Goal: Complete application form

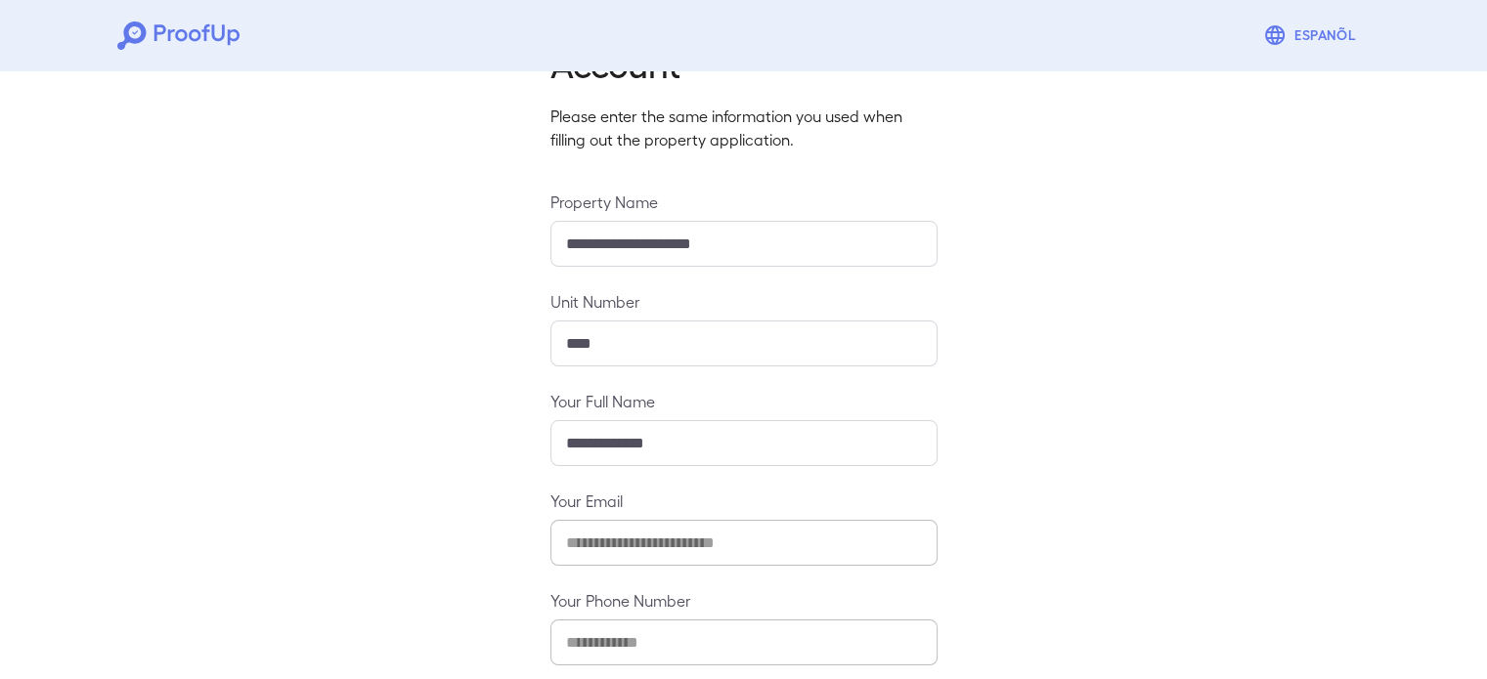
scroll to position [205, 0]
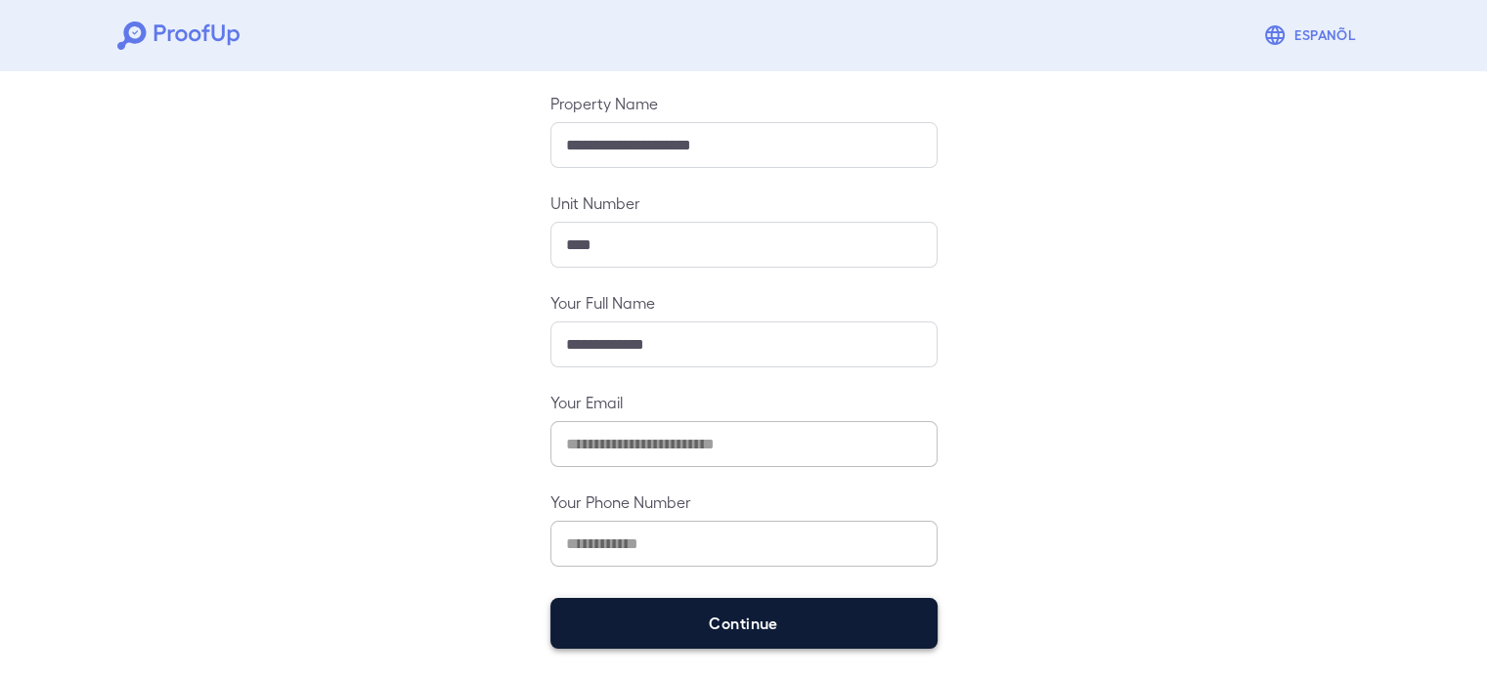
click at [765, 612] on button "Continue" at bounding box center [743, 623] width 387 height 51
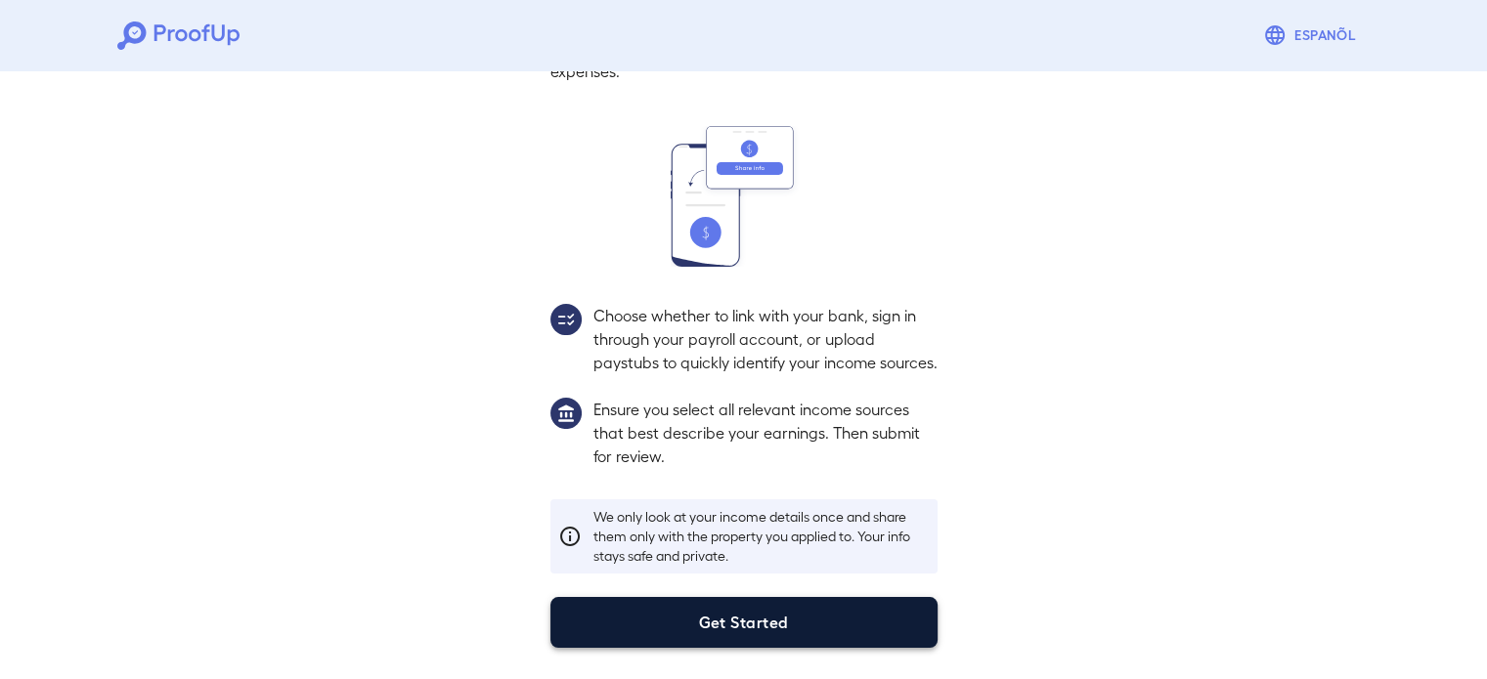
click at [815, 632] on button "Get Started" at bounding box center [743, 622] width 387 height 51
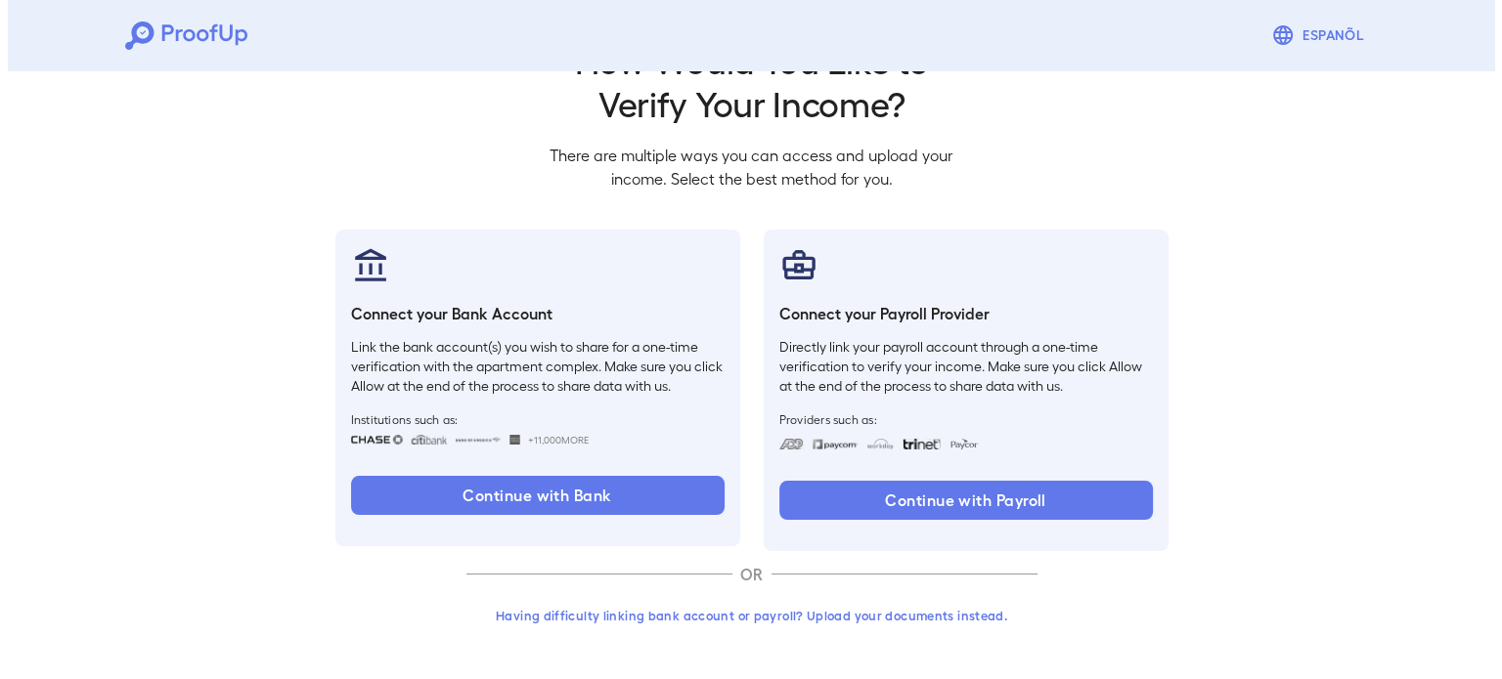
scroll to position [66, 0]
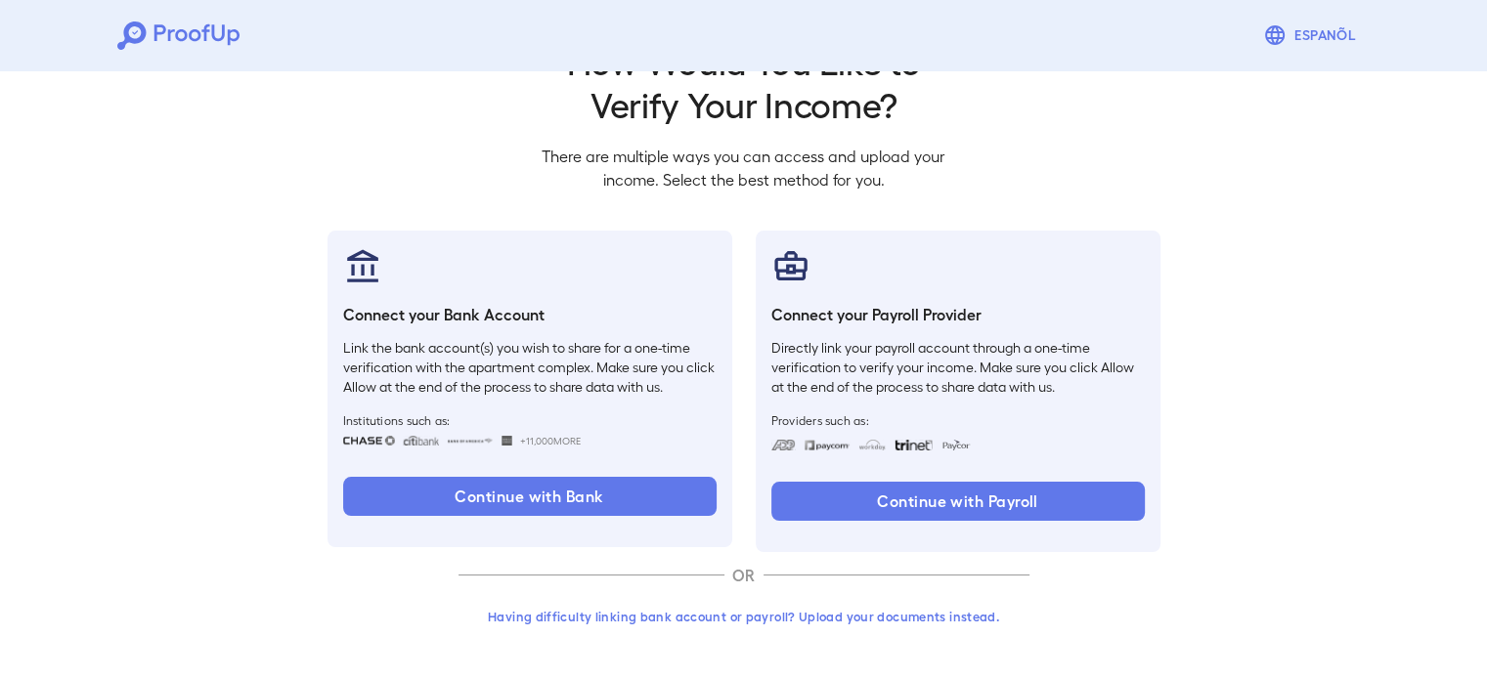
click at [755, 612] on button "Having difficulty linking bank account or payroll? Upload your documents instea…" at bounding box center [744, 616] width 571 height 35
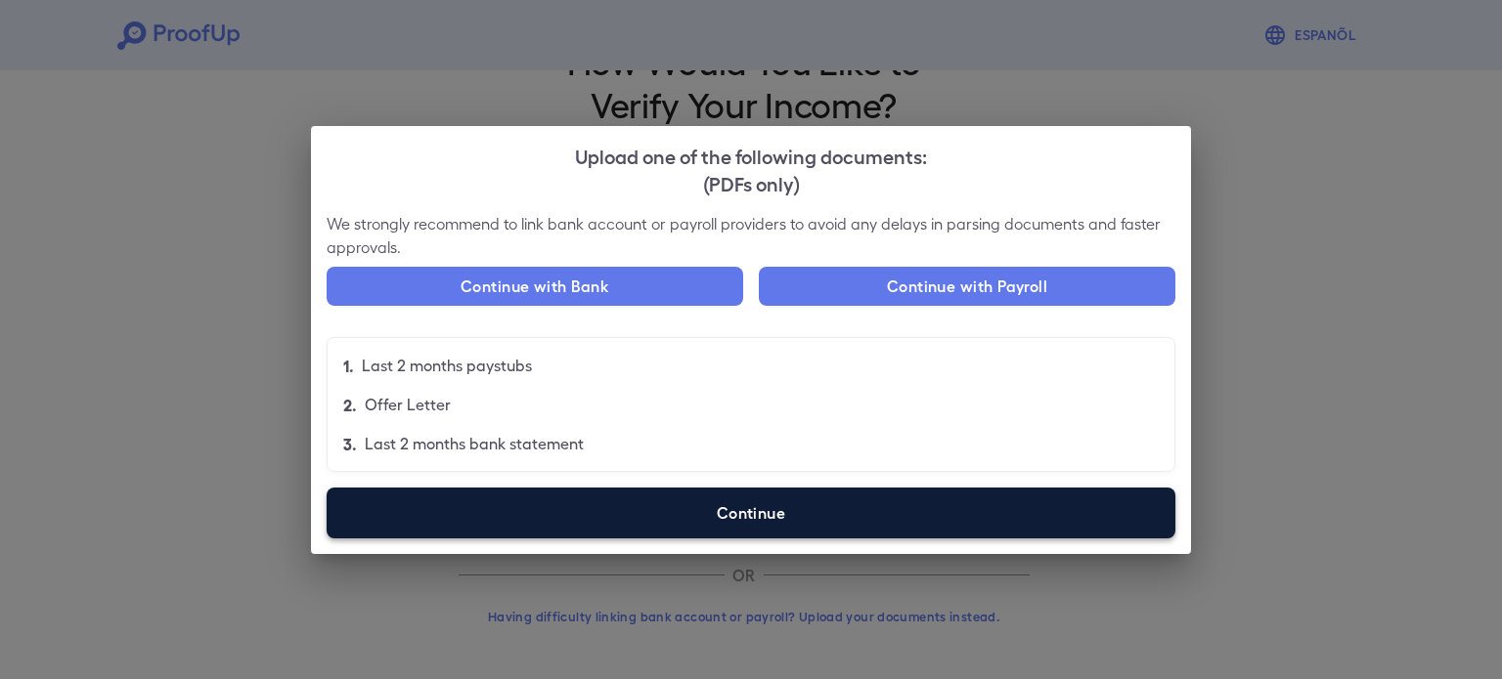
click at [835, 519] on label "Continue" at bounding box center [751, 513] width 849 height 51
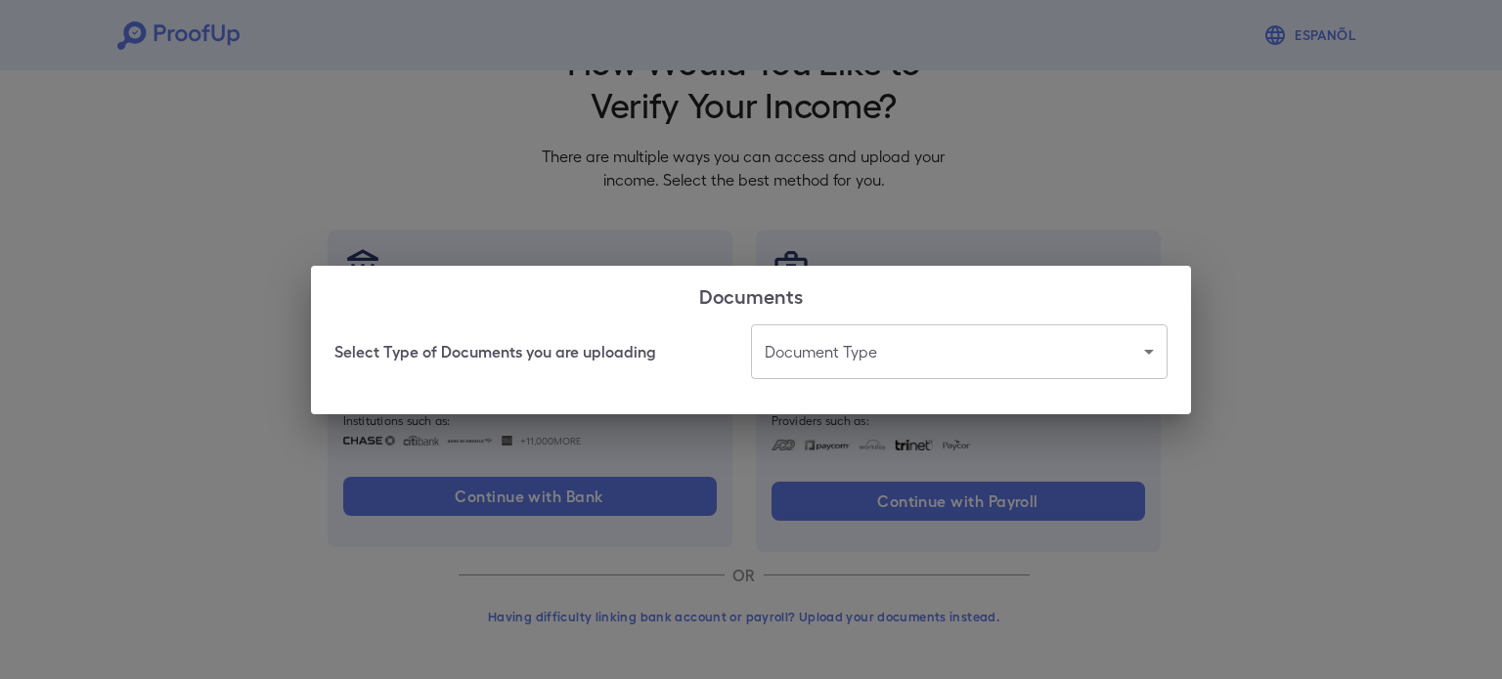
click at [923, 346] on body "Espanõl Go back How Would You Like to Verify Your Income? There are multiple wa…" at bounding box center [751, 307] width 1502 height 747
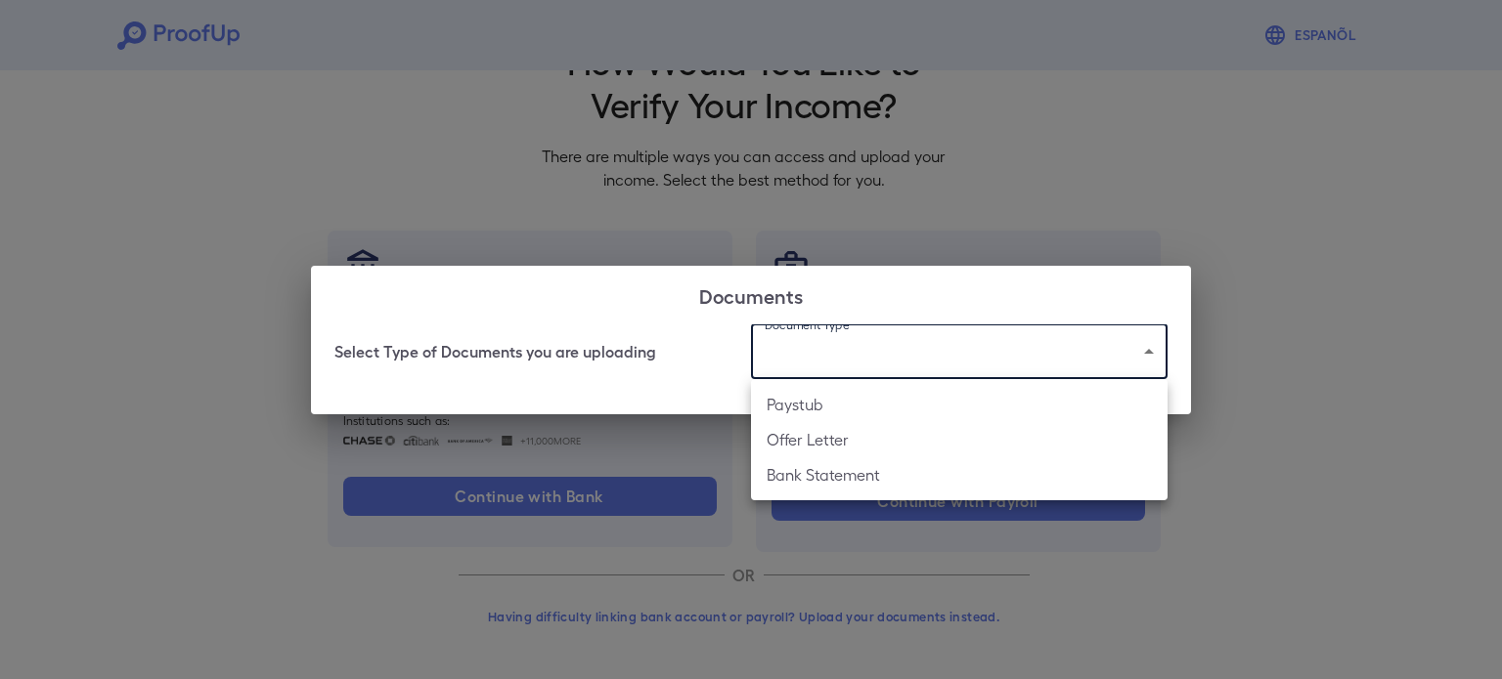
click at [908, 416] on li "Paystub" at bounding box center [959, 404] width 416 height 35
type input "*******"
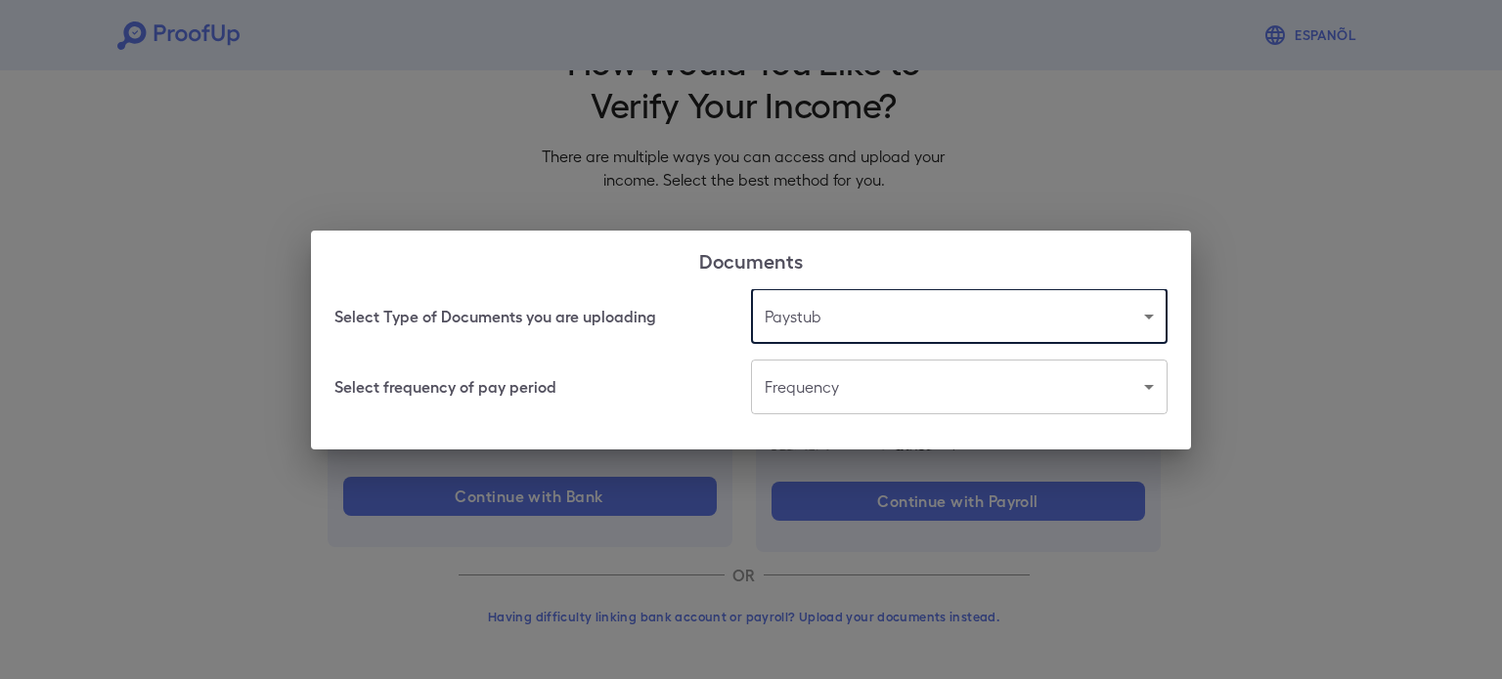
click at [878, 398] on body "Espanõl Go back How Would You Like to Verify Your Income? There are multiple wa…" at bounding box center [751, 307] width 1502 height 747
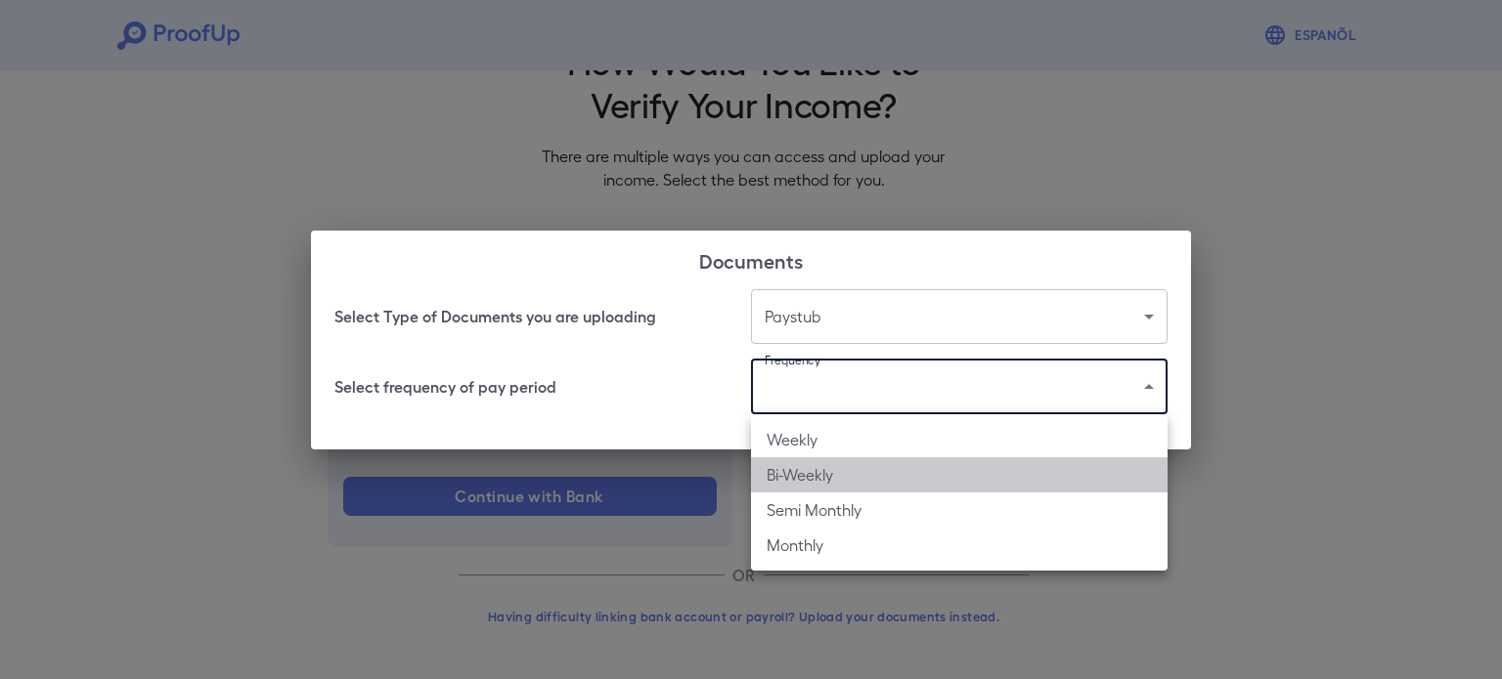
click at [898, 480] on li "Bi-Weekly" at bounding box center [959, 475] width 416 height 35
type input "*********"
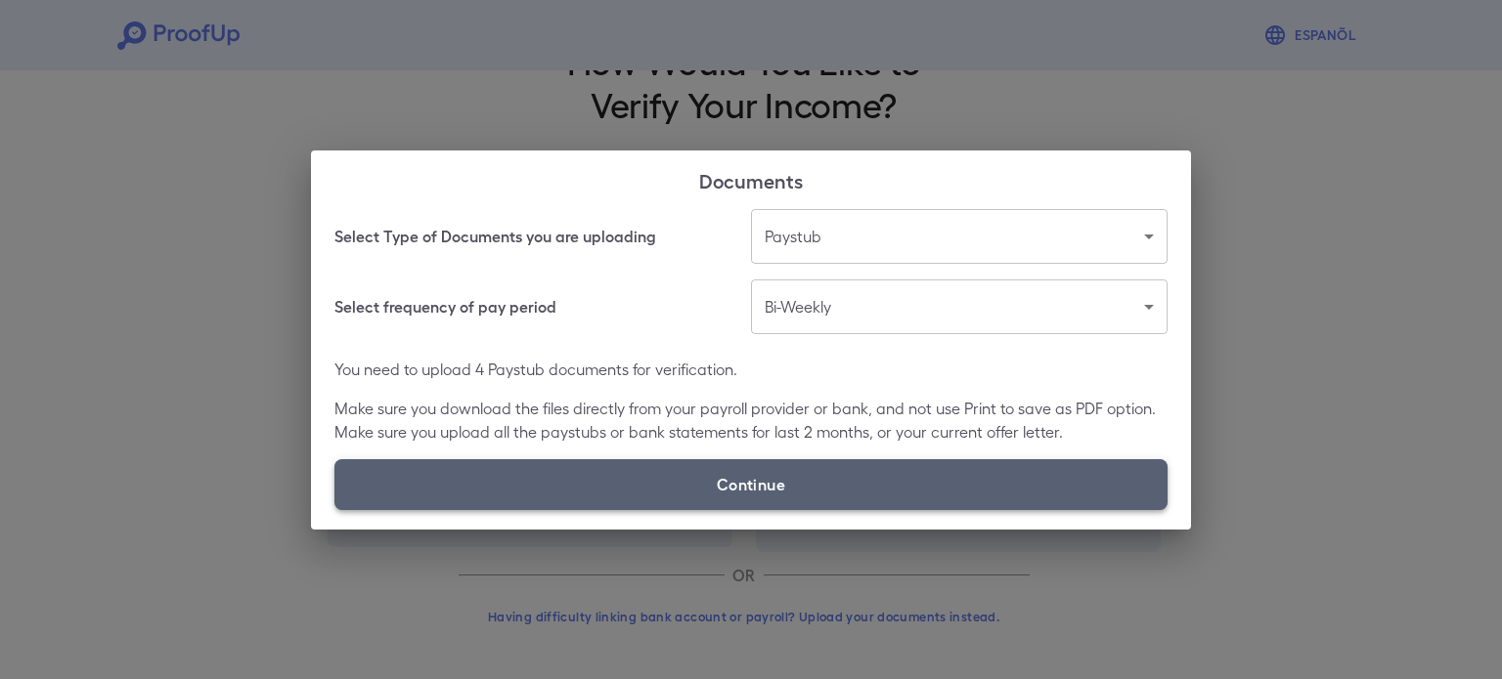
click at [876, 477] on label "Continue" at bounding box center [750, 484] width 833 height 51
click at [335, 509] on input "Continue" at bounding box center [334, 509] width 1 height 1
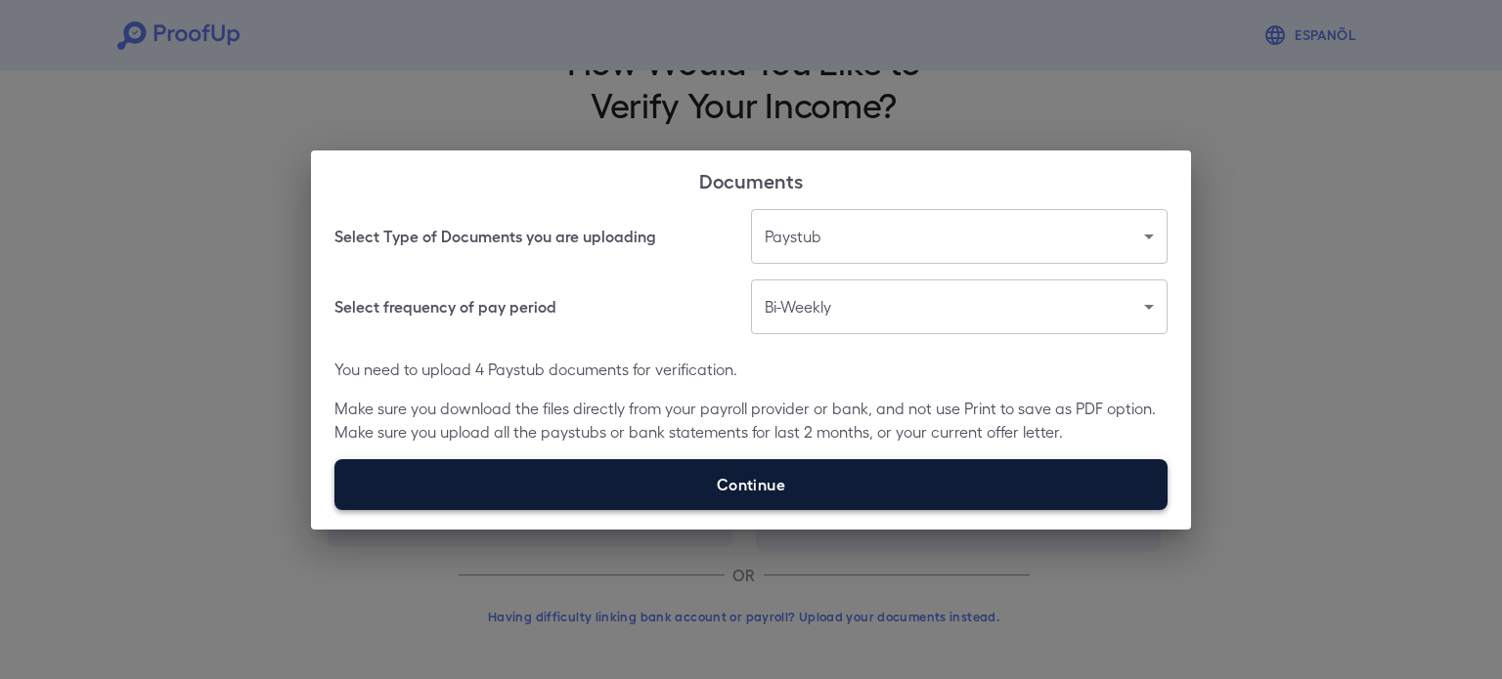
type input "**********"
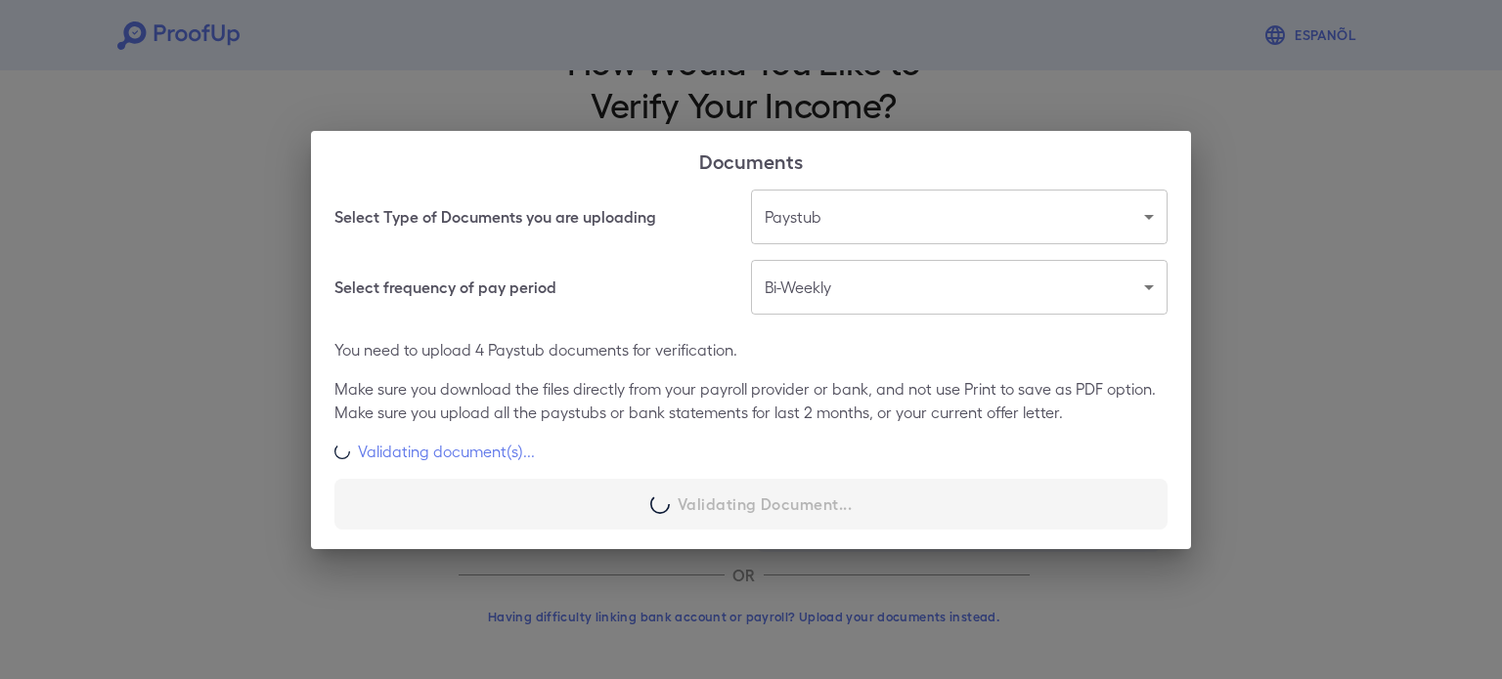
click at [681, 479] on div "Select Type of Documents you are uploading Paystub ******* ​ Select frequency o…" at bounding box center [751, 370] width 880 height 360
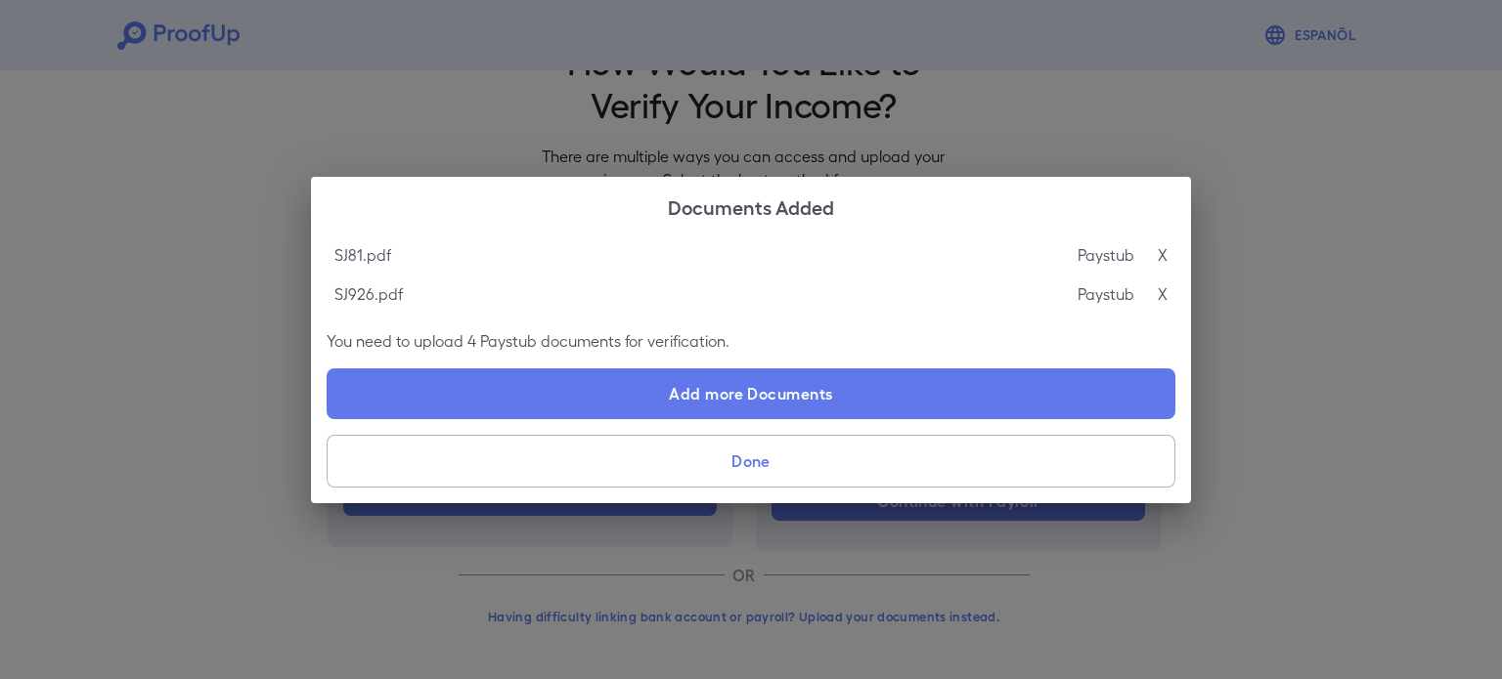
click at [900, 454] on button "Done" at bounding box center [751, 461] width 849 height 53
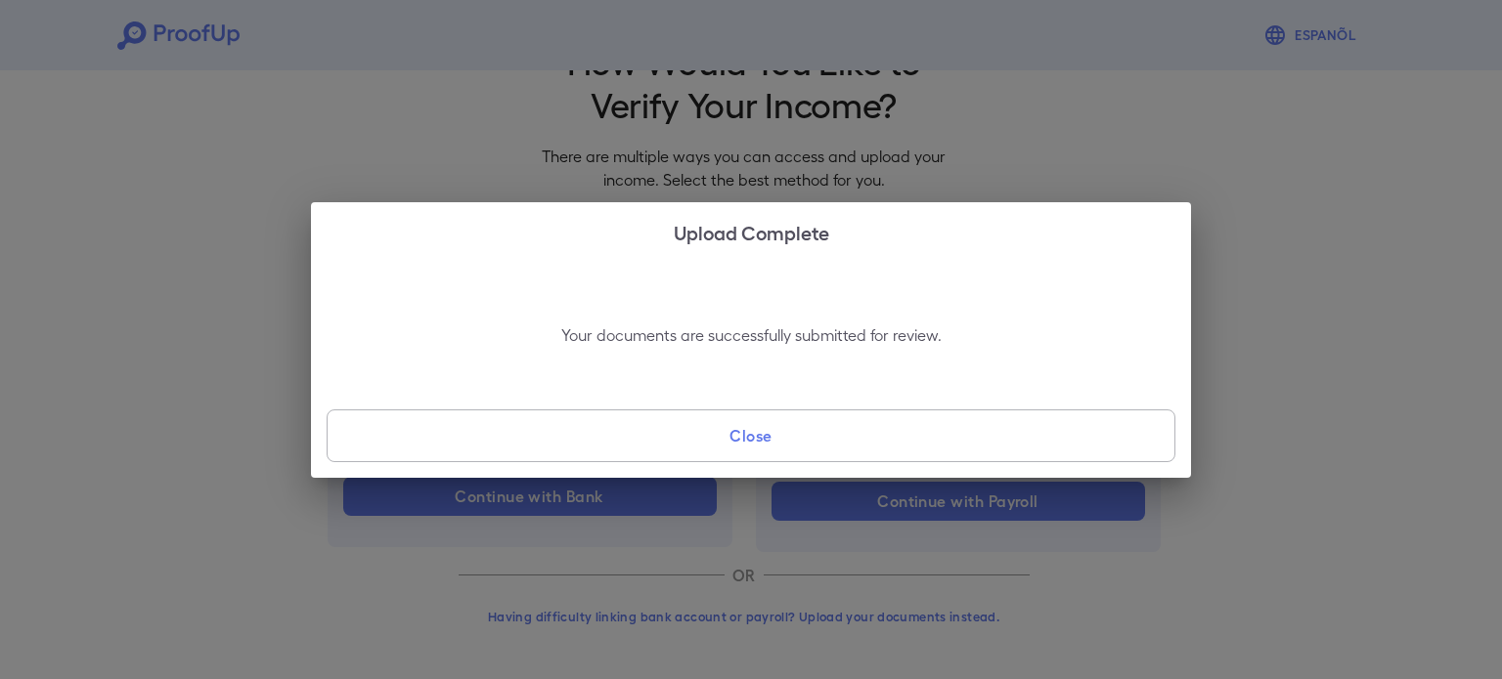
click at [900, 454] on button "Close" at bounding box center [751, 436] width 849 height 53
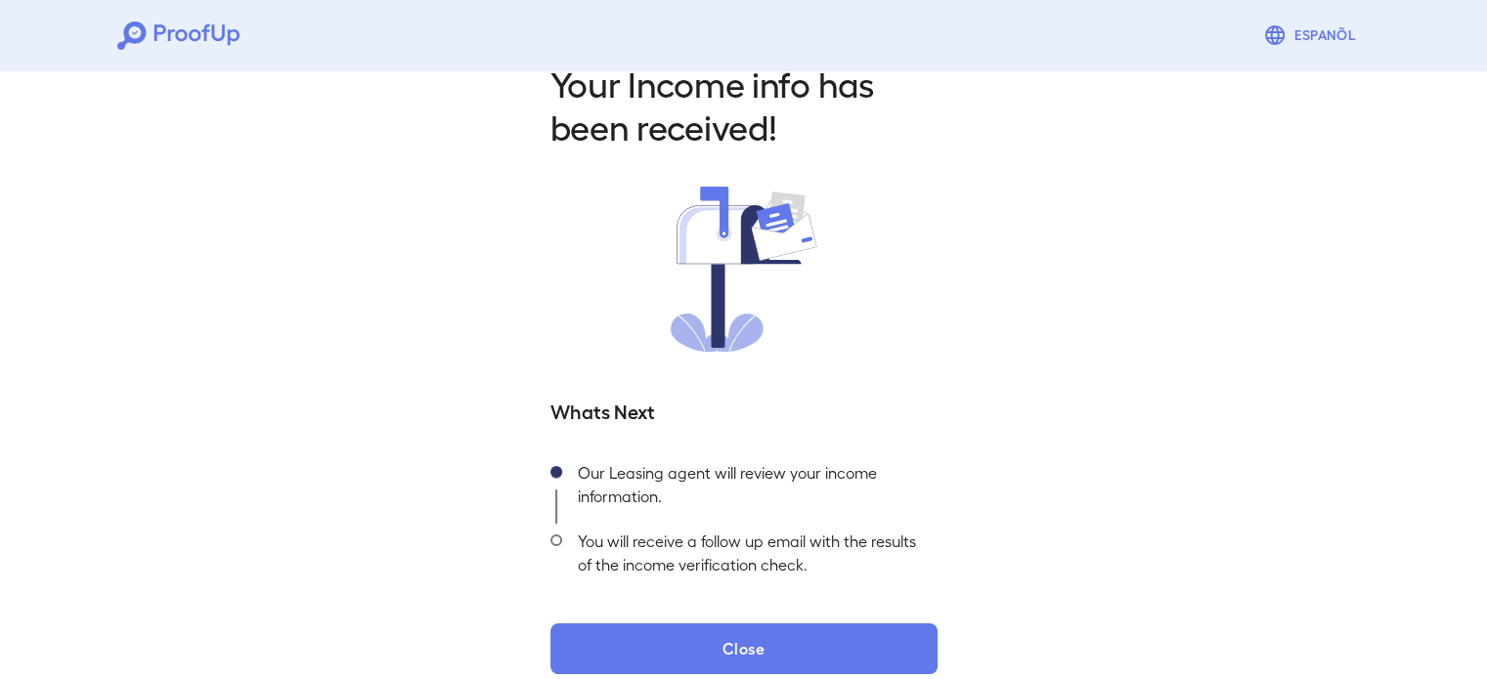
scroll to position [69, 0]
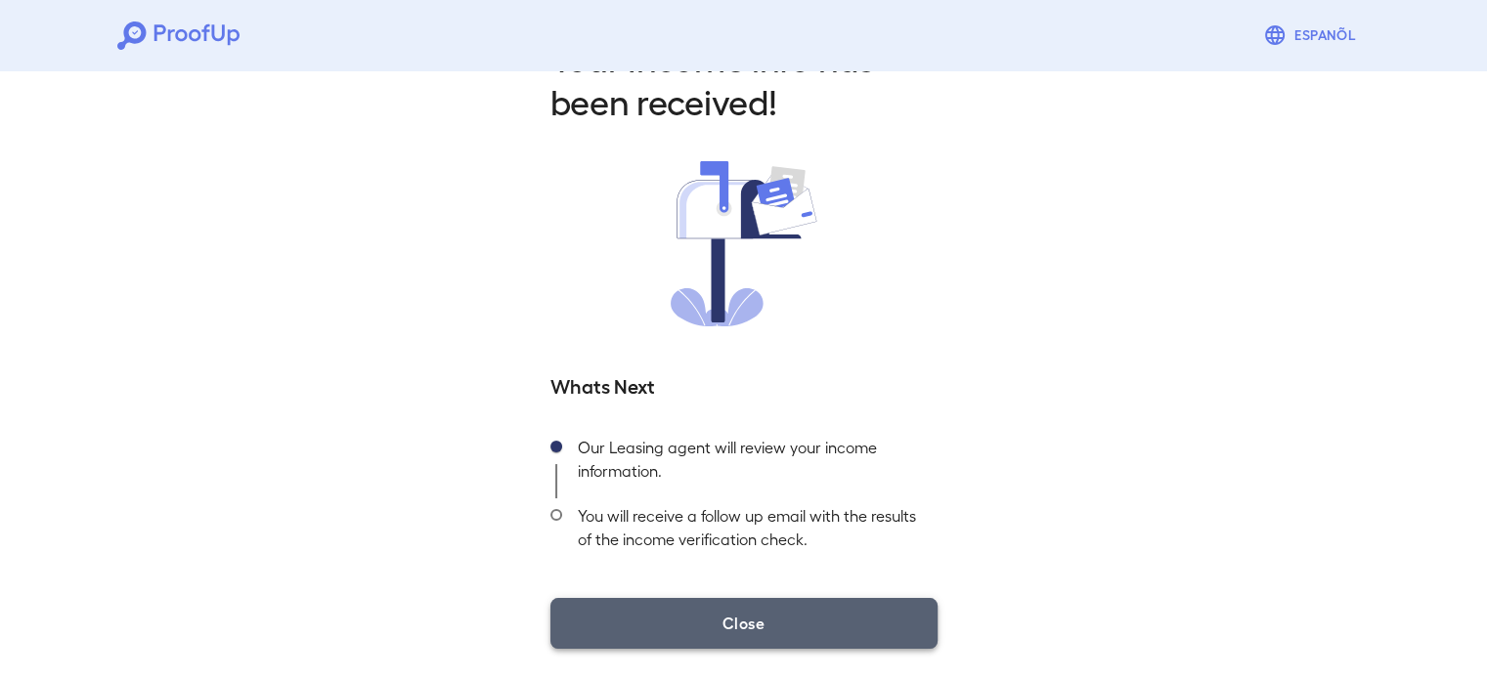
click at [821, 620] on button "Close" at bounding box center [743, 623] width 387 height 51
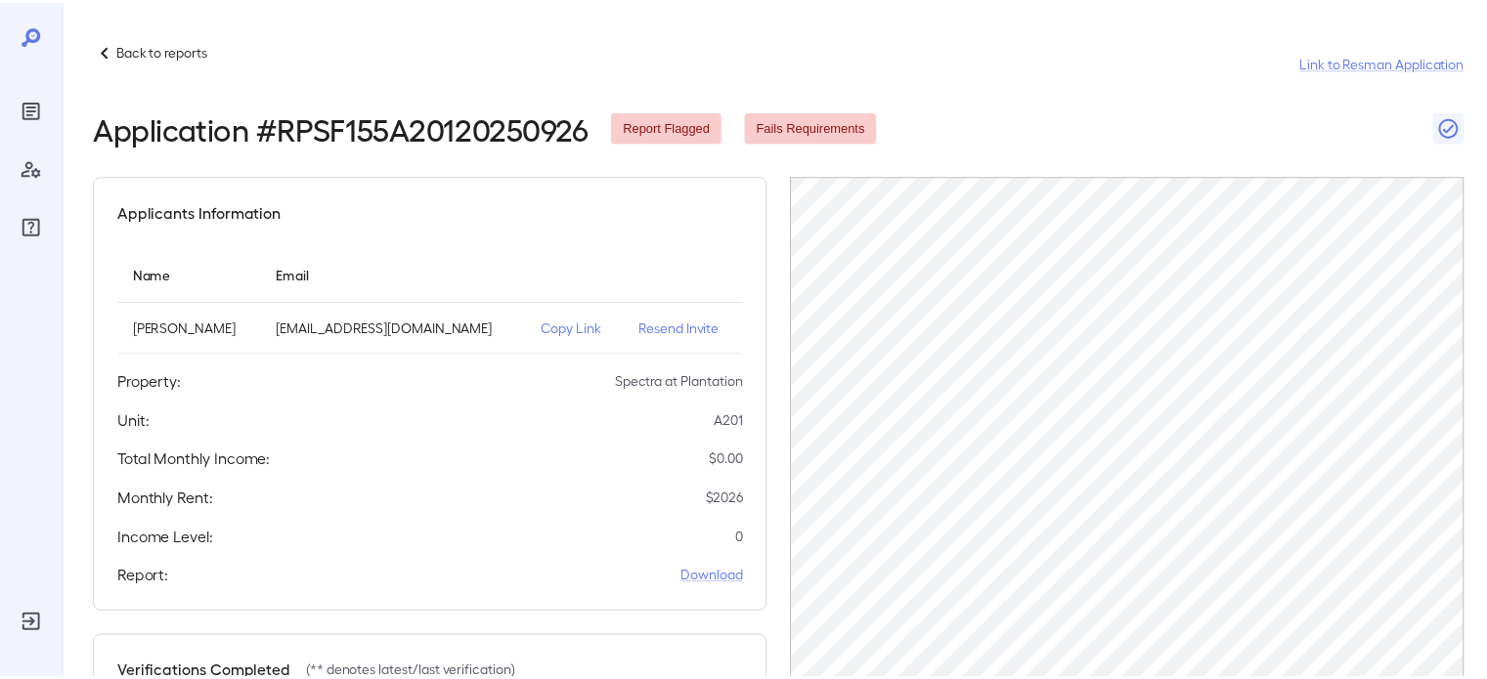
scroll to position [112, 0]
